Goal: Find specific page/section: Find specific page/section

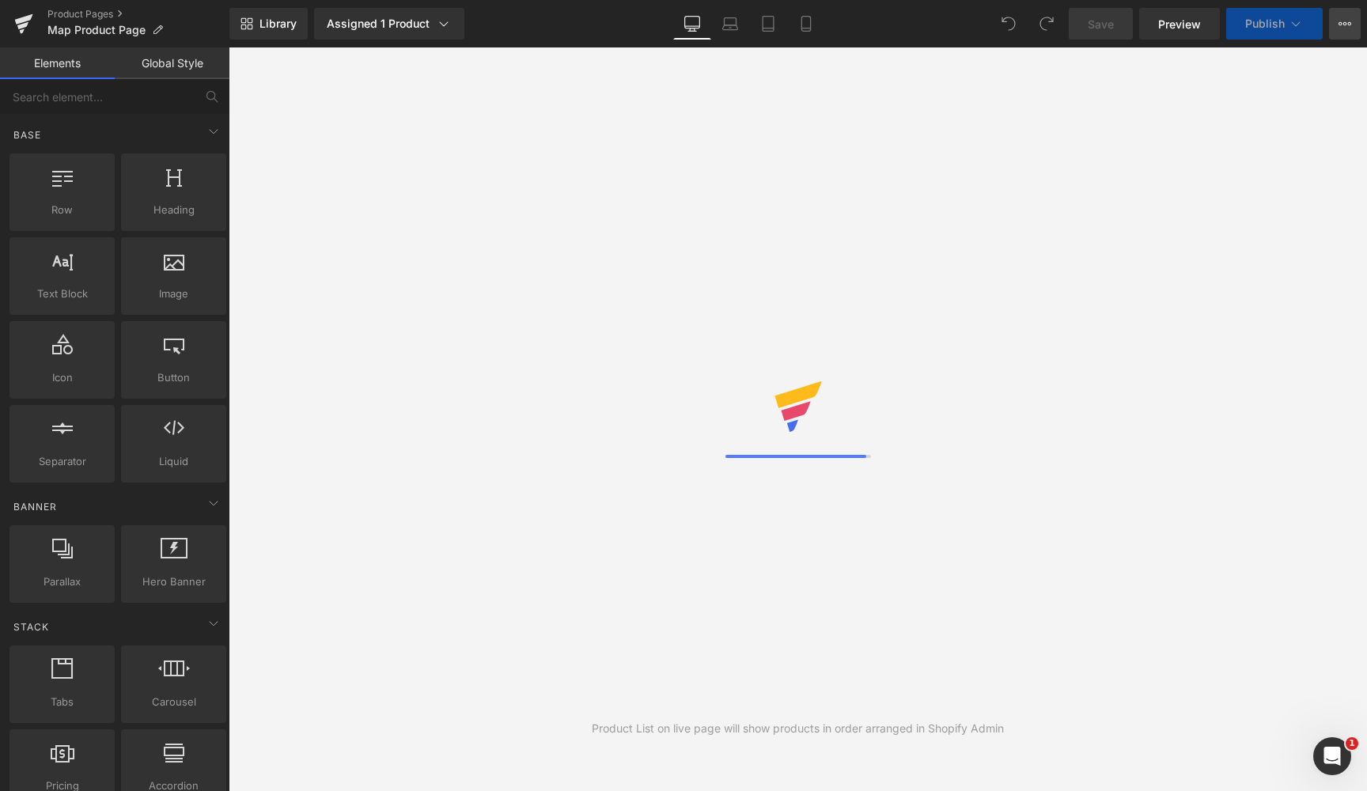
click at [1333, 25] on button "View Live Page View with current Template Save Template to Library Schedule Pub…" at bounding box center [1345, 24] width 32 height 32
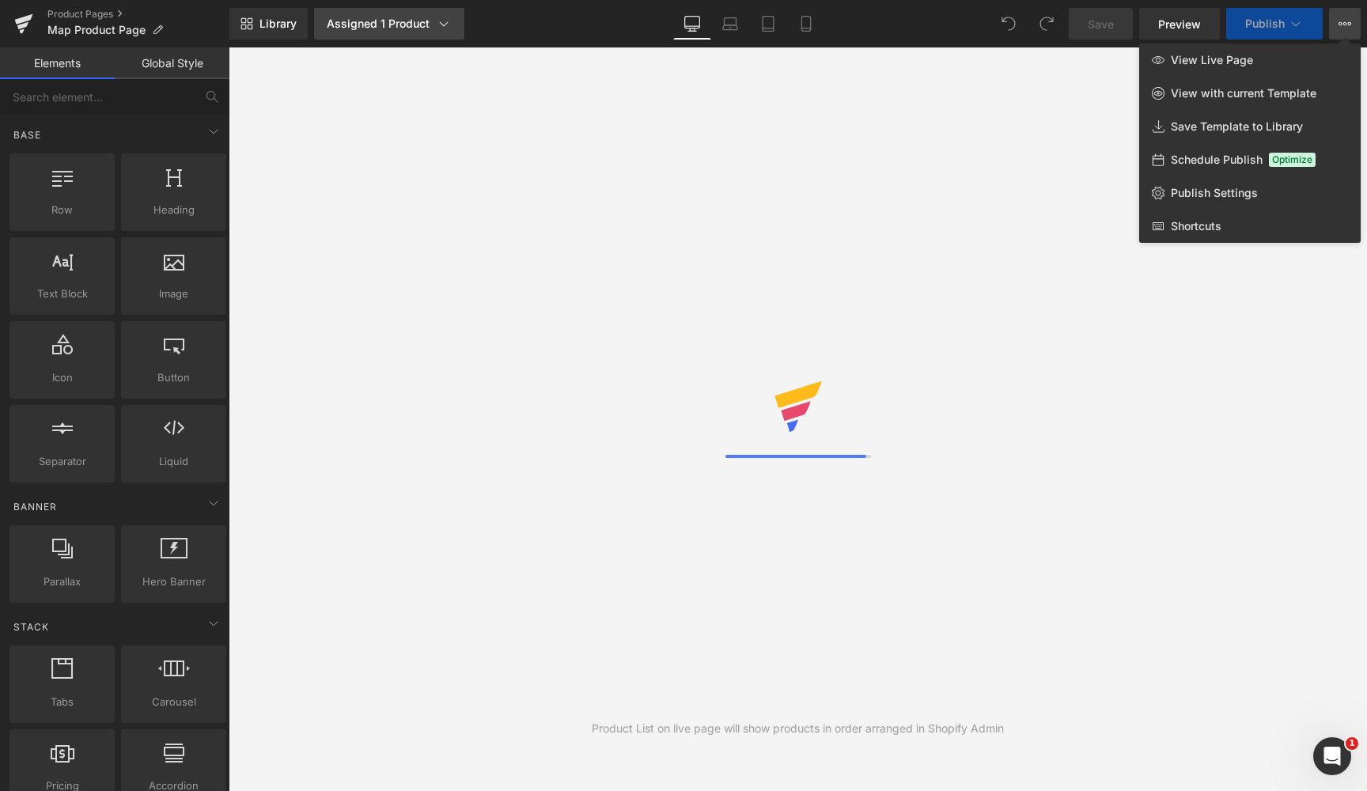
click at [386, 33] on link "Assigned 1 Product" at bounding box center [389, 24] width 150 height 32
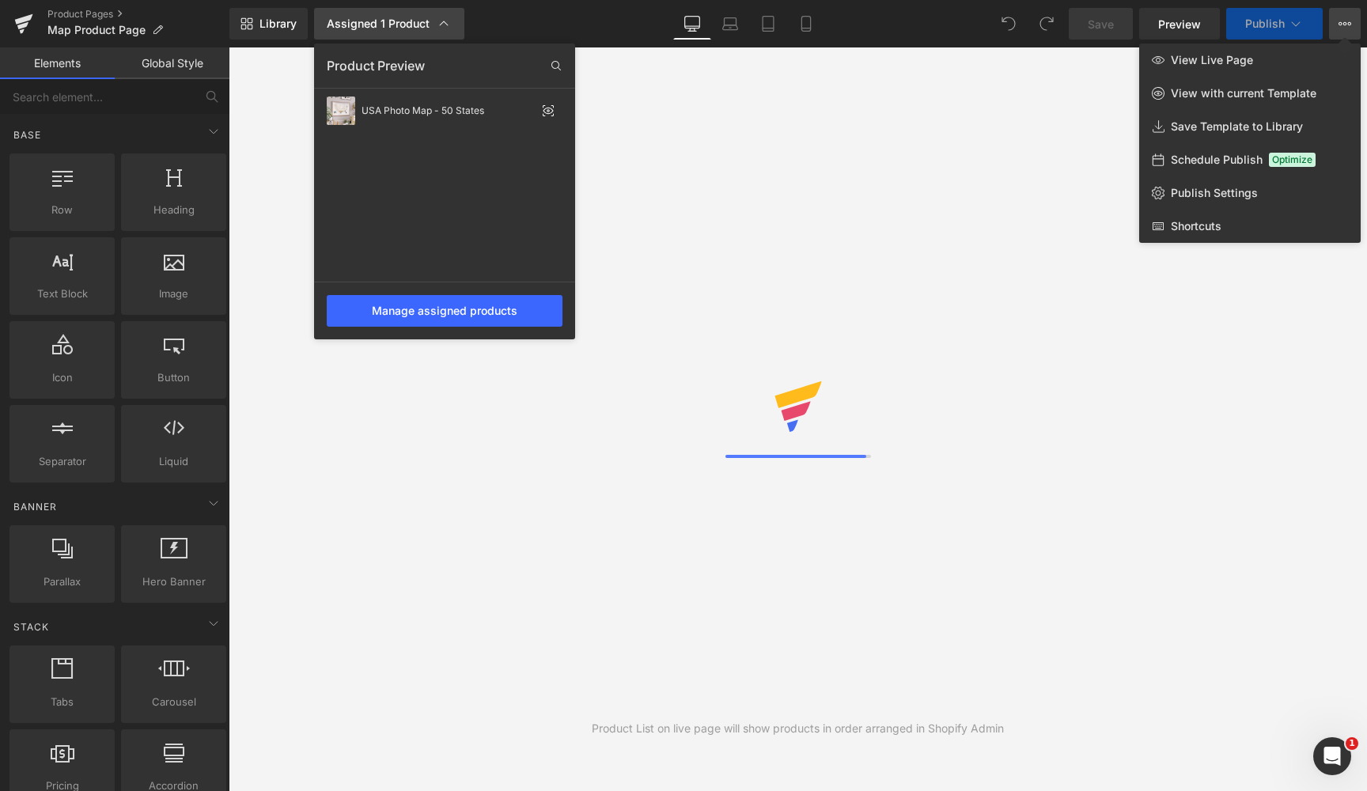
click at [386, 33] on link "Assigned 1 Product" at bounding box center [389, 24] width 150 height 32
